Goal: Task Accomplishment & Management: Use online tool/utility

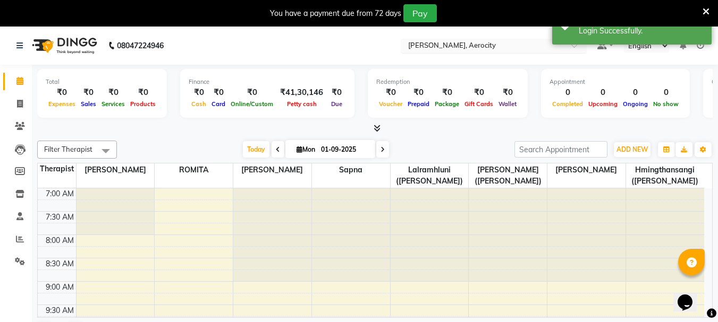
click at [442, 42] on input "text" at bounding box center [483, 46] width 154 height 11
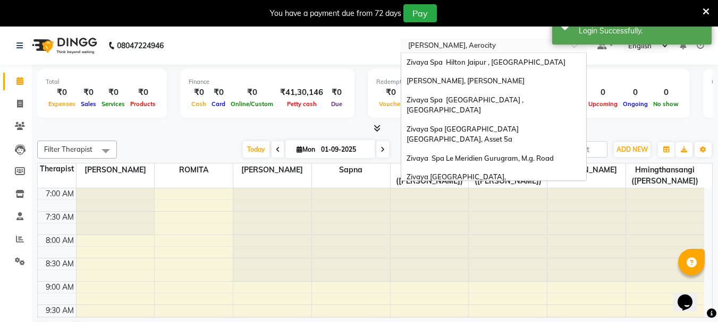
scroll to position [109, 0]
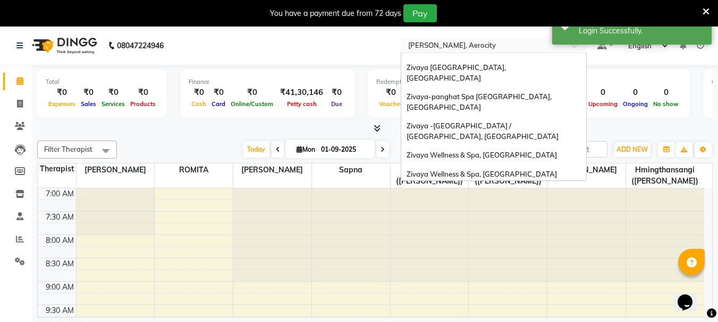
click at [519, 184] on div "The Qalm Spa, Meghdoot Garden" at bounding box center [493, 193] width 185 height 19
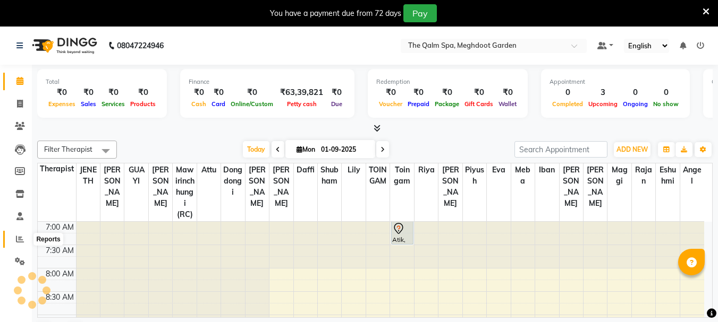
click at [20, 243] on span at bounding box center [20, 240] width 19 height 12
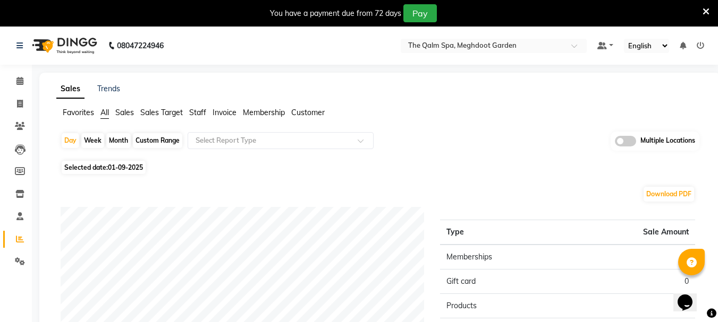
click at [120, 141] on div "Month" at bounding box center [118, 140] width 24 height 15
select select "9"
select select "2025"
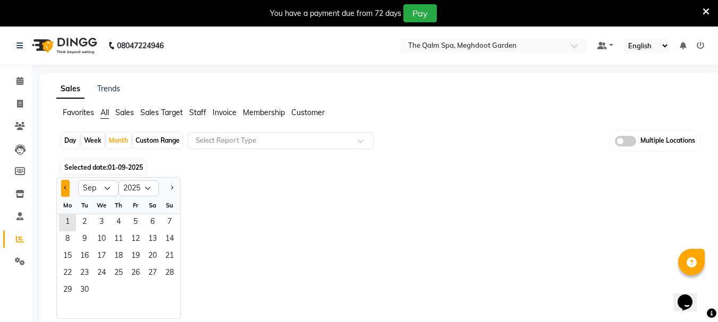
click at [65, 189] on span "Previous month" at bounding box center [66, 188] width 4 height 4
click at [66, 189] on span "Previous month" at bounding box center [66, 188] width 4 height 4
select select "7"
click at [82, 221] on span "1" at bounding box center [84, 223] width 17 height 17
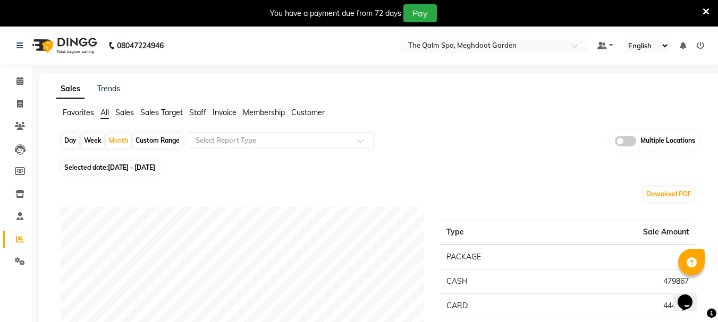
click at [108, 165] on span "Selected date: [DATE] - [DATE]" at bounding box center [110, 167] width 96 height 13
select select "7"
select select "2025"
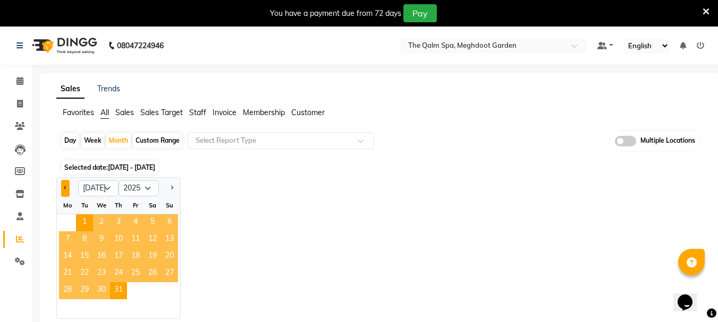
click at [67, 190] on button "Previous month" at bounding box center [65, 188] width 8 height 17
select select "6"
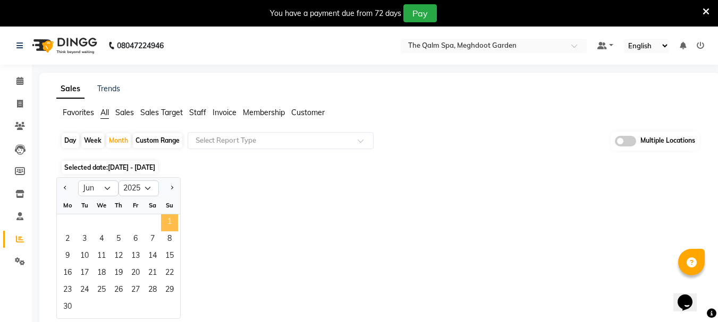
click at [175, 225] on span "1" at bounding box center [169, 223] width 17 height 17
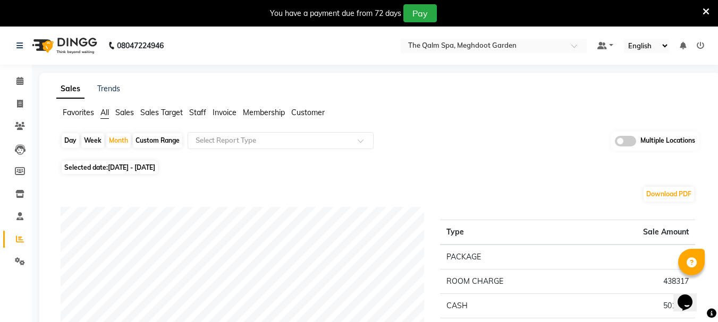
click at [103, 169] on span "Selected date: [DATE] - [DATE]" at bounding box center [110, 167] width 96 height 13
select select "6"
select select "2025"
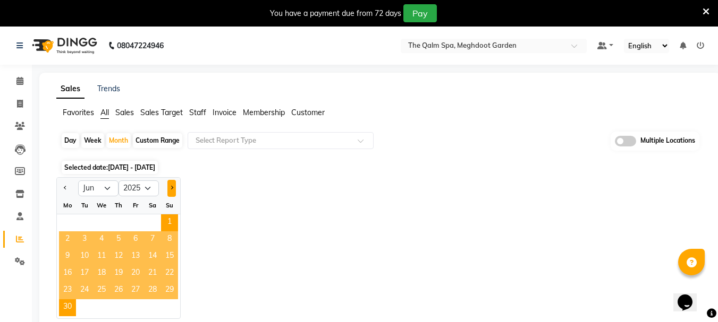
click at [172, 192] on button "Next month" at bounding box center [171, 188] width 8 height 17
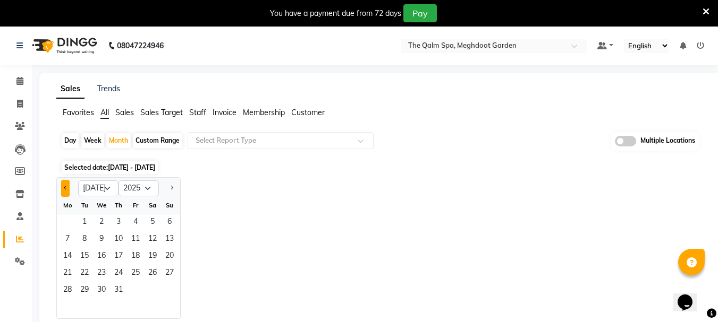
click at [63, 191] on button "Previous month" at bounding box center [65, 188] width 8 height 17
select select "6"
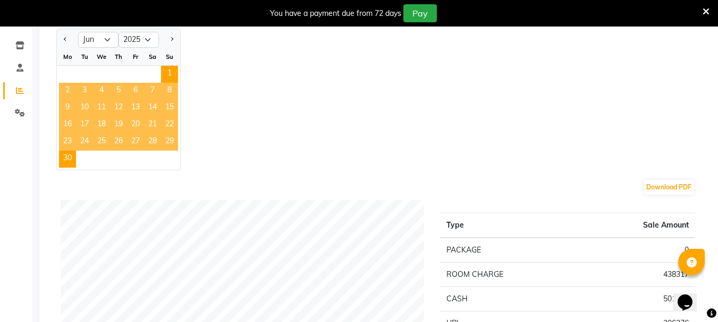
scroll to position [53, 0]
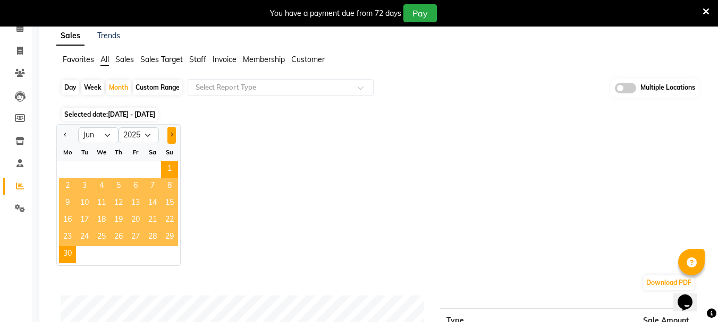
click at [168, 134] on button "Next month" at bounding box center [171, 135] width 8 height 17
select select "7"
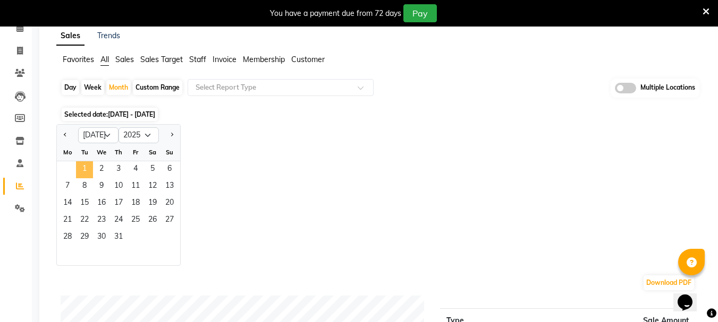
click at [84, 167] on span "1" at bounding box center [84, 169] width 17 height 17
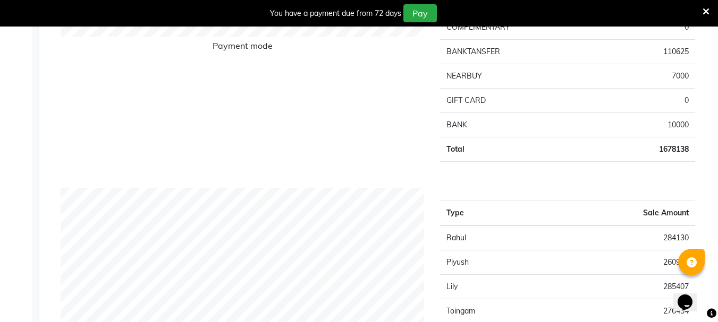
scroll to position [372, 0]
